Goal: Task Accomplishment & Management: Use online tool/utility

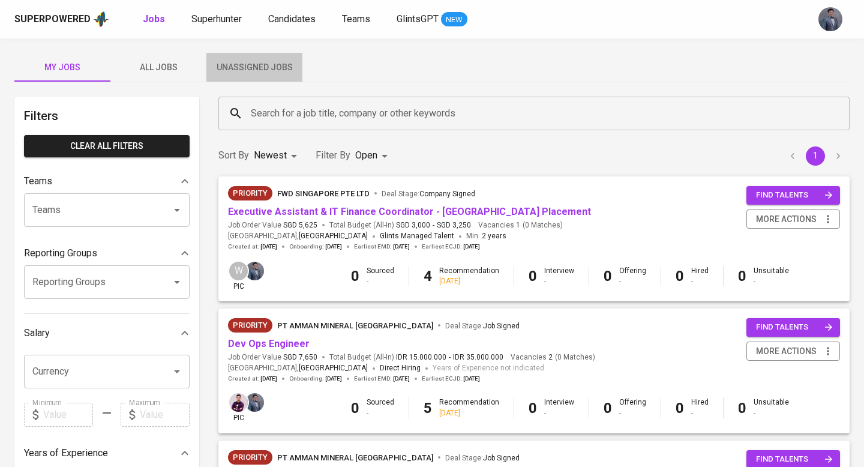
click at [263, 61] on span "Unassigned Jobs" at bounding box center [255, 67] width 82 height 15
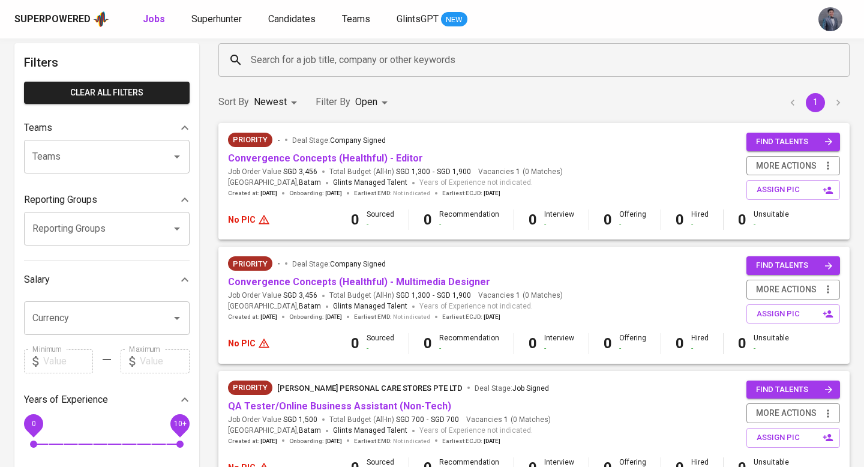
scroll to position [58, 0]
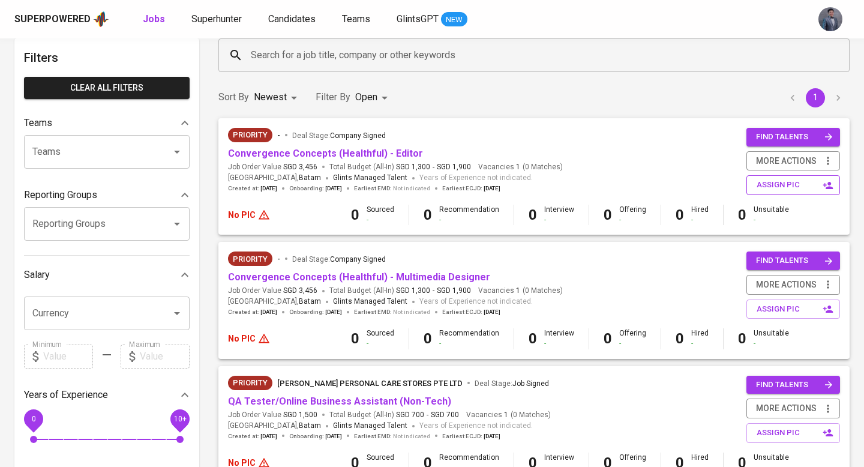
click at [768, 188] on span "assign pic" at bounding box center [795, 185] width 76 height 14
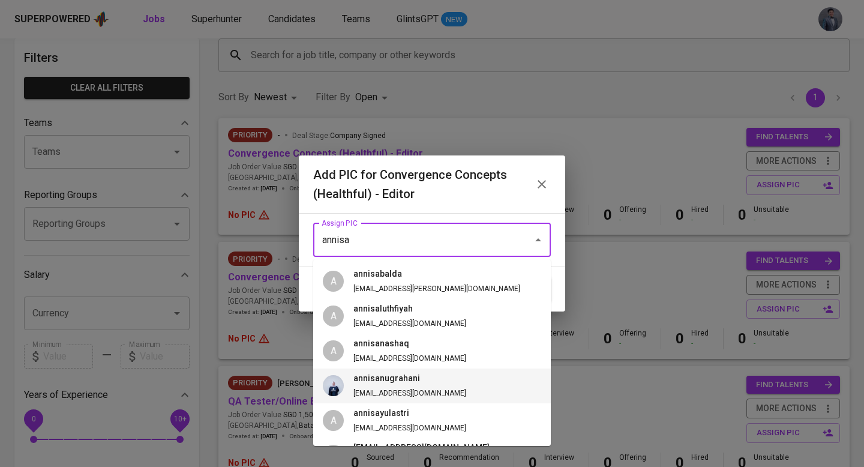
click at [454, 379] on li "annisanugrahani [EMAIL_ADDRESS][DOMAIN_NAME]" at bounding box center [432, 386] width 238 height 35
type input "annisanugrahani"
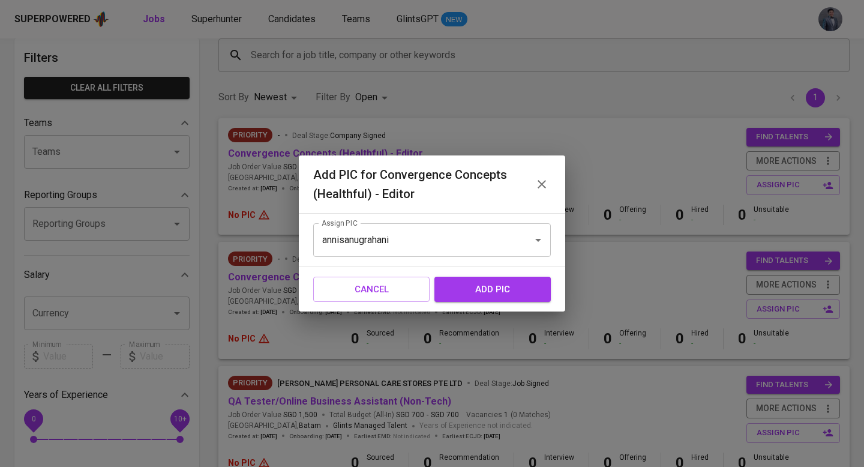
click at [491, 291] on span "add pic" at bounding box center [493, 289] width 90 height 16
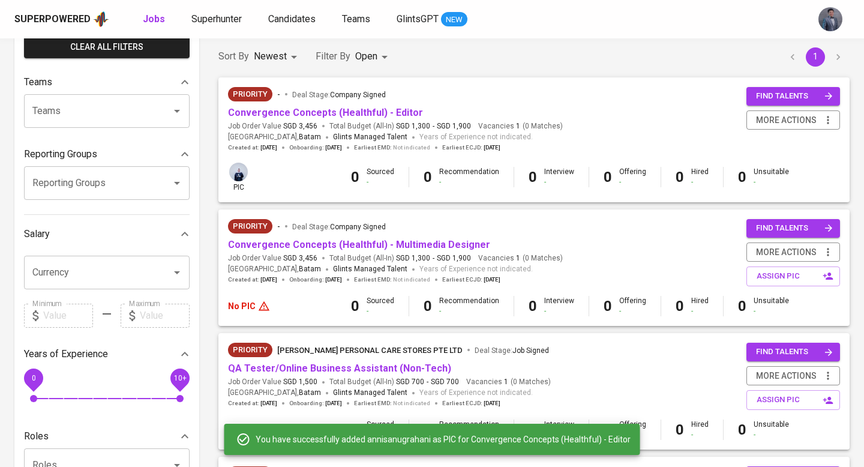
scroll to position [93, 0]
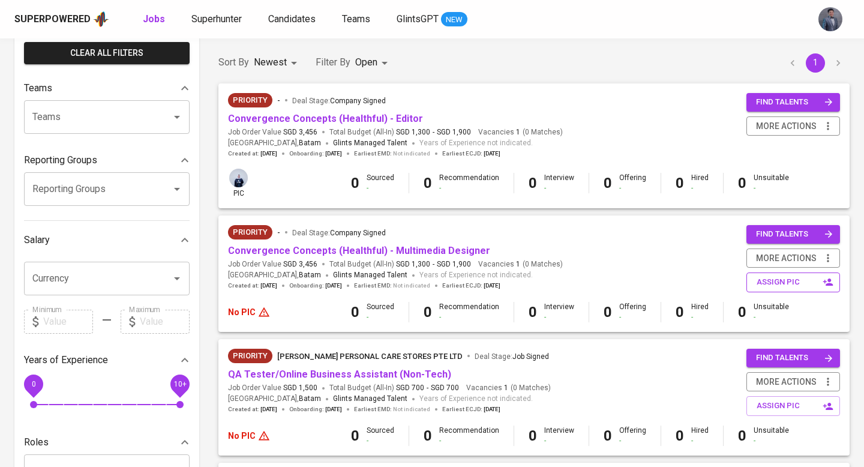
click at [762, 279] on span "assign pic" at bounding box center [795, 282] width 76 height 14
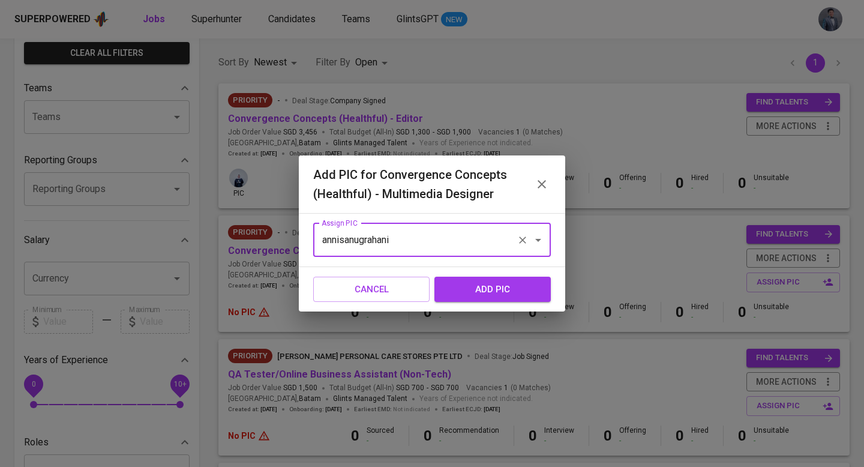
click at [453, 246] on input "annisanugrahani" at bounding box center [415, 240] width 193 height 23
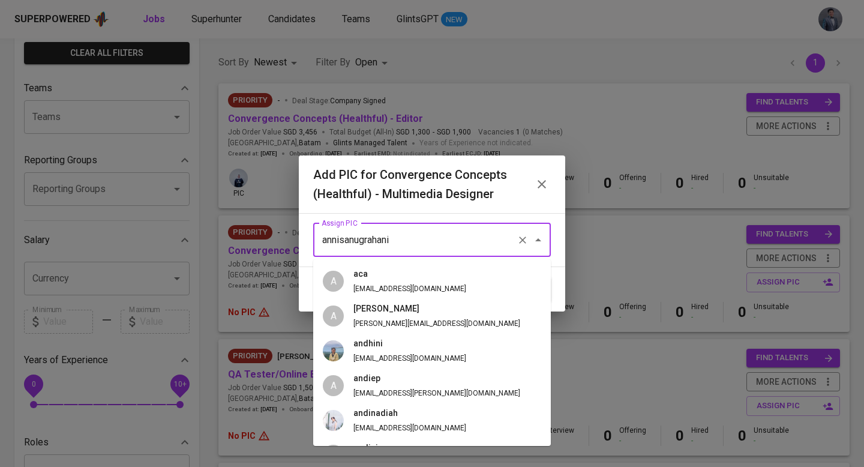
scroll to position [795, 0]
click at [419, 441] on span "annisanugrahani [EMAIL_ADDRESS][DOMAIN_NAME]" at bounding box center [410, 455] width 132 height 28
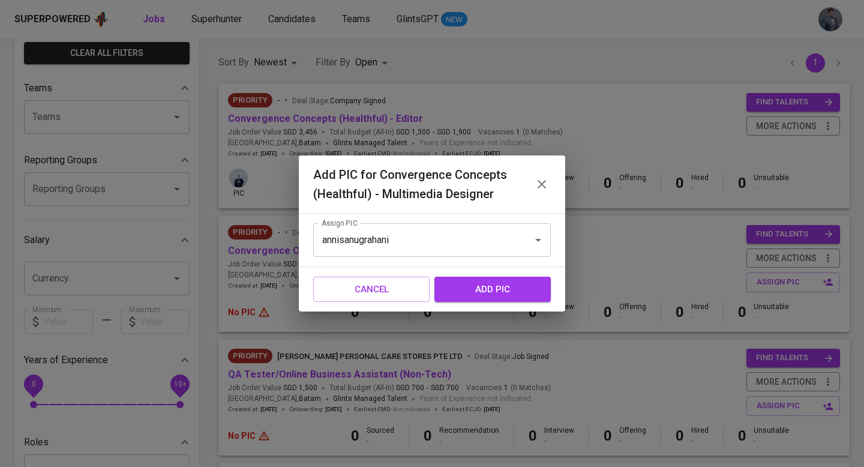
click at [502, 292] on span "add pic" at bounding box center [493, 289] width 90 height 16
